Goal: Task Accomplishment & Management: Use online tool/utility

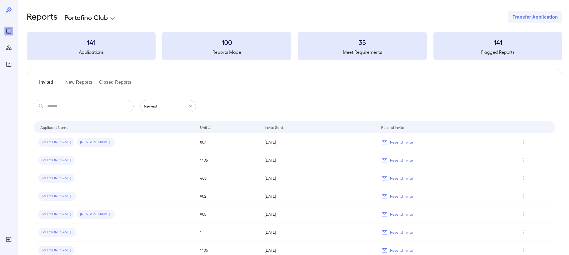
click at [78, 83] on button "New Reports" at bounding box center [78, 84] width 27 height 13
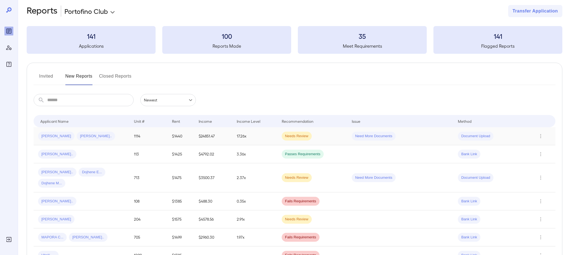
scroll to position [6, 0]
click at [540, 137] on icon "Row Actions" at bounding box center [540, 137] width 6 height 7
click at [104, 135] on div at bounding box center [284, 127] width 569 height 255
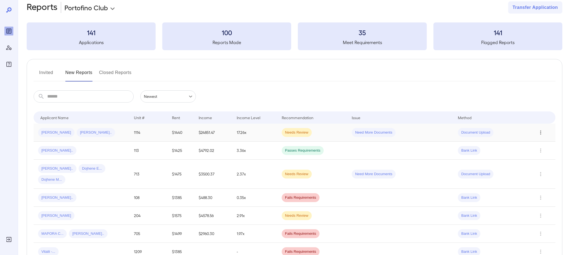
scroll to position [9, 0]
click at [50, 132] on span "Gavin B..." at bounding box center [56, 133] width 36 height 5
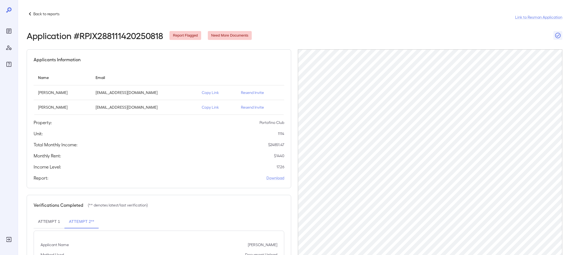
scroll to position [1, 0]
click at [5, 31] on div "Reports" at bounding box center [8, 31] width 9 height 9
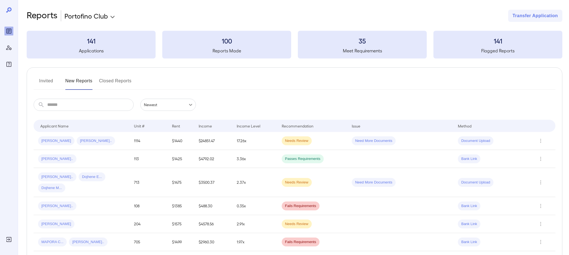
click at [47, 82] on button "Invited" at bounding box center [46, 83] width 25 height 13
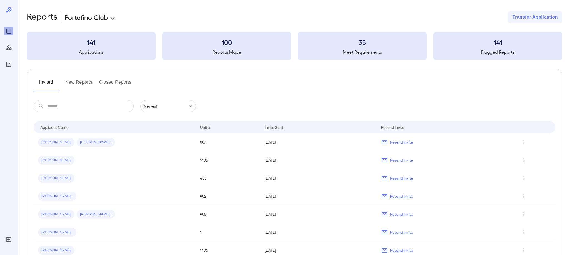
click at [89, 81] on button "New Reports" at bounding box center [78, 84] width 27 height 13
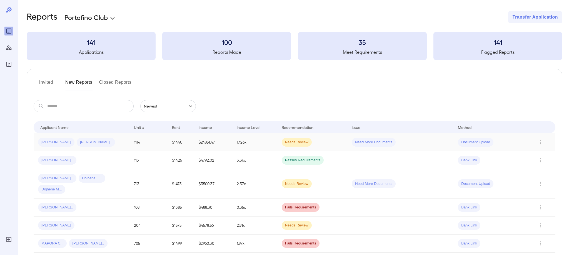
click at [52, 143] on span "Gavin B..." at bounding box center [56, 142] width 36 height 5
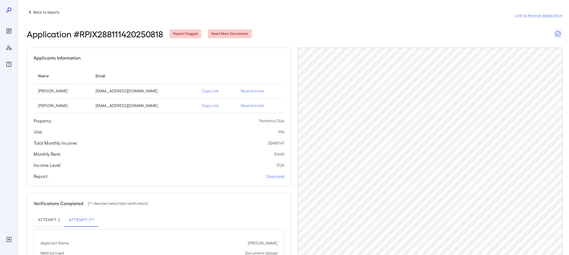
scroll to position [3, 0]
click at [209, 91] on p "Copy Link" at bounding box center [217, 90] width 30 height 6
click at [9, 31] on icon "Reports" at bounding box center [8, 31] width 3 height 3
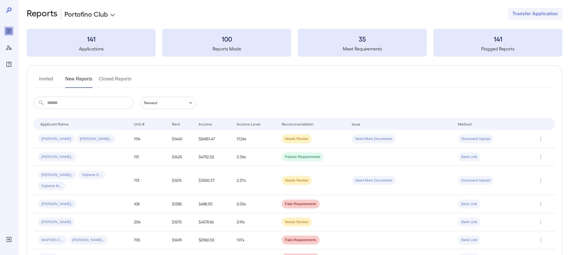
scroll to position [5, 0]
